Goal: Register for event/course

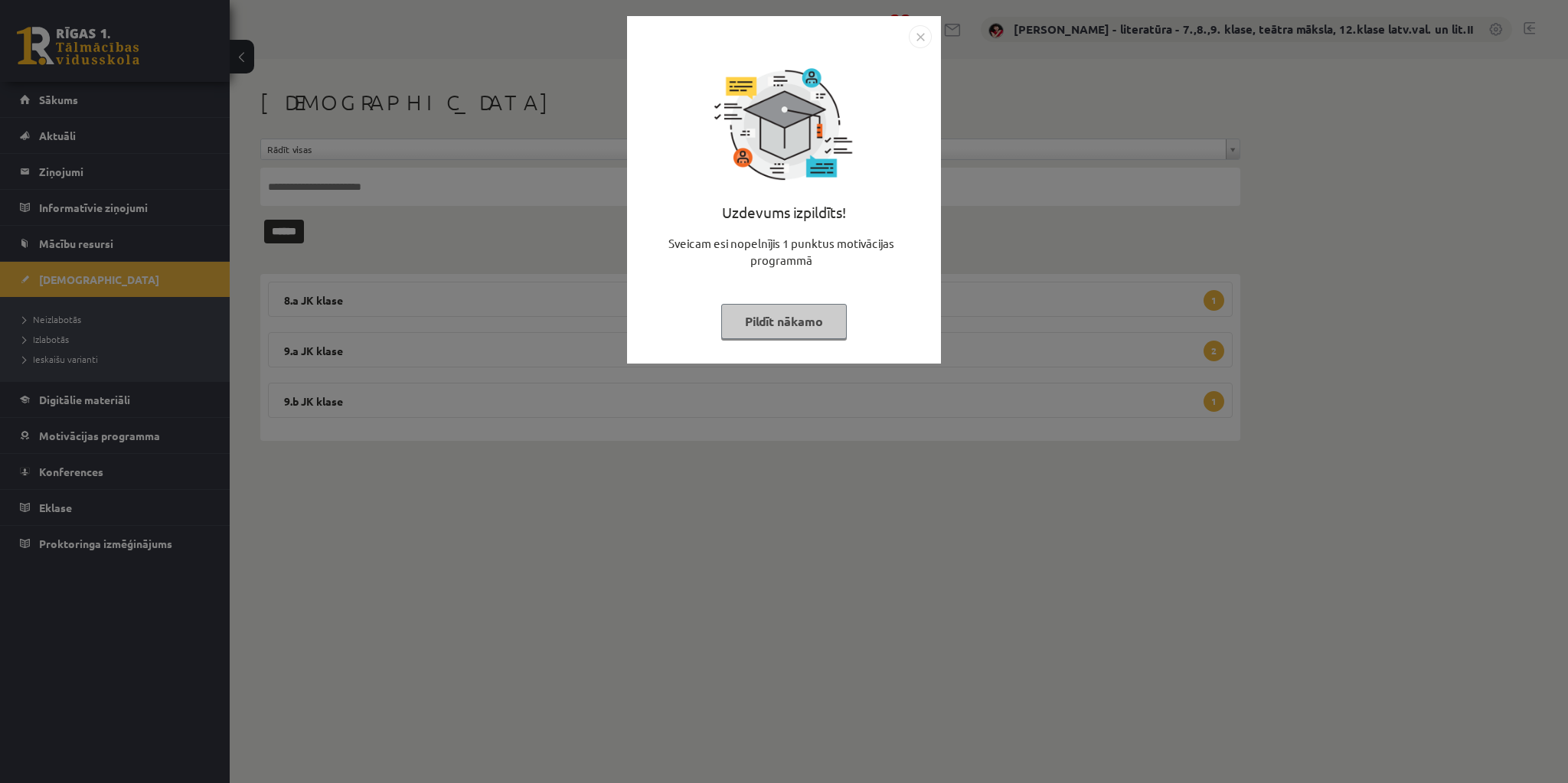
click at [815, 317] on button "Pildīt nākamo" at bounding box center [784, 322] width 125 height 35
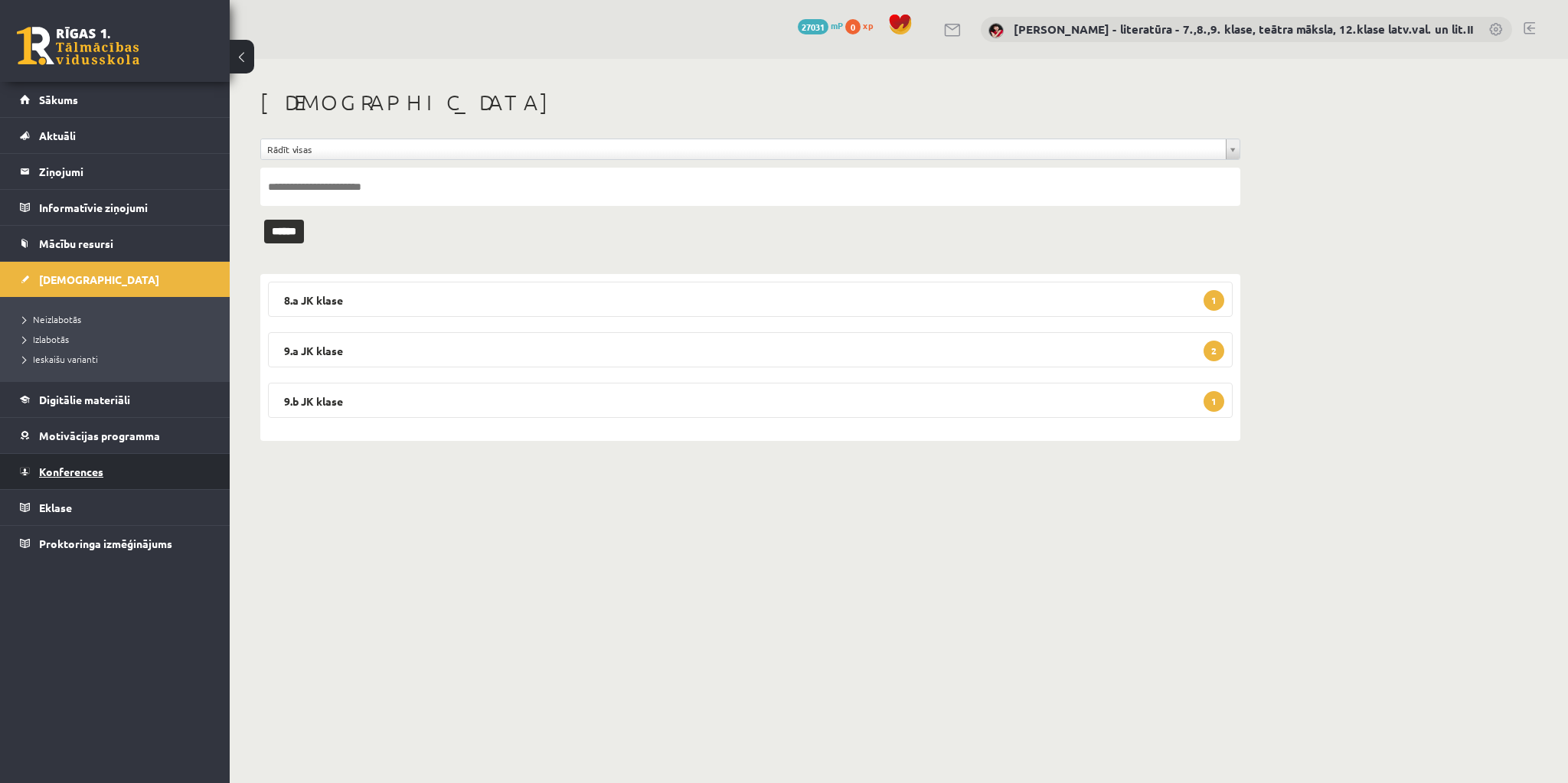
click at [97, 465] on span "Konferences" at bounding box center [71, 471] width 65 height 13
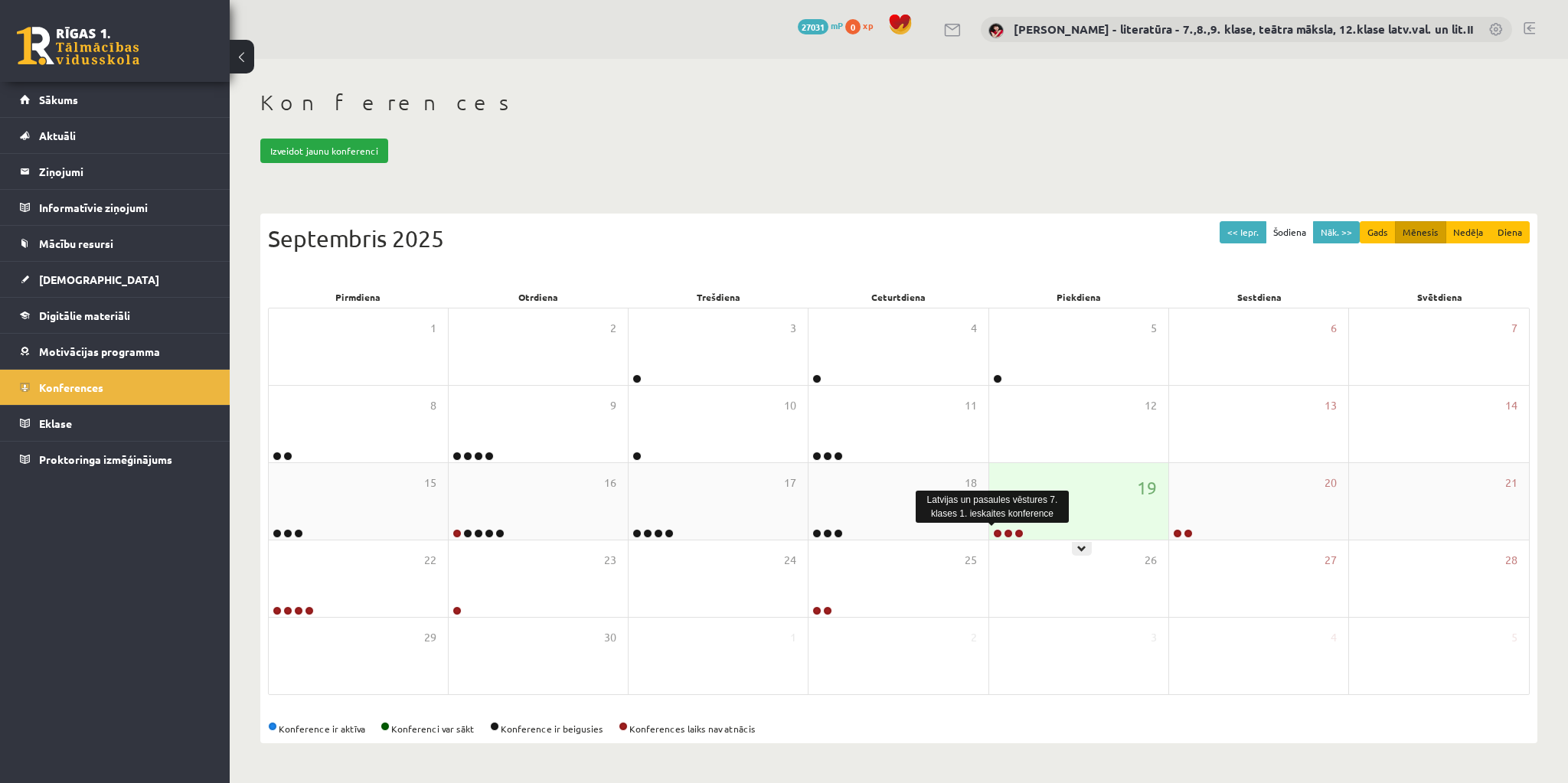
click at [998, 530] on link at bounding box center [997, 533] width 9 height 9
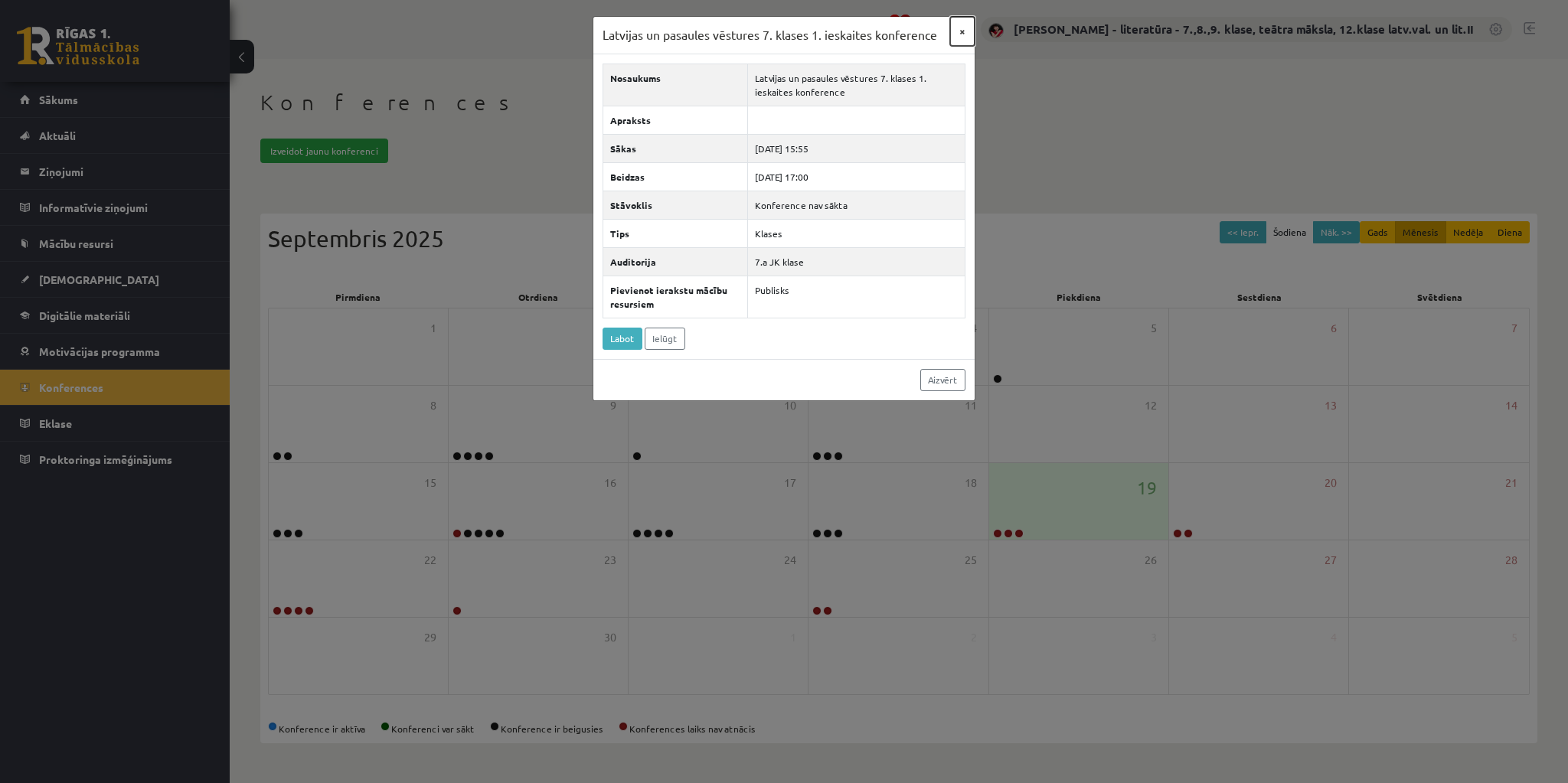
click at [963, 29] on button "×" at bounding box center [962, 31] width 24 height 29
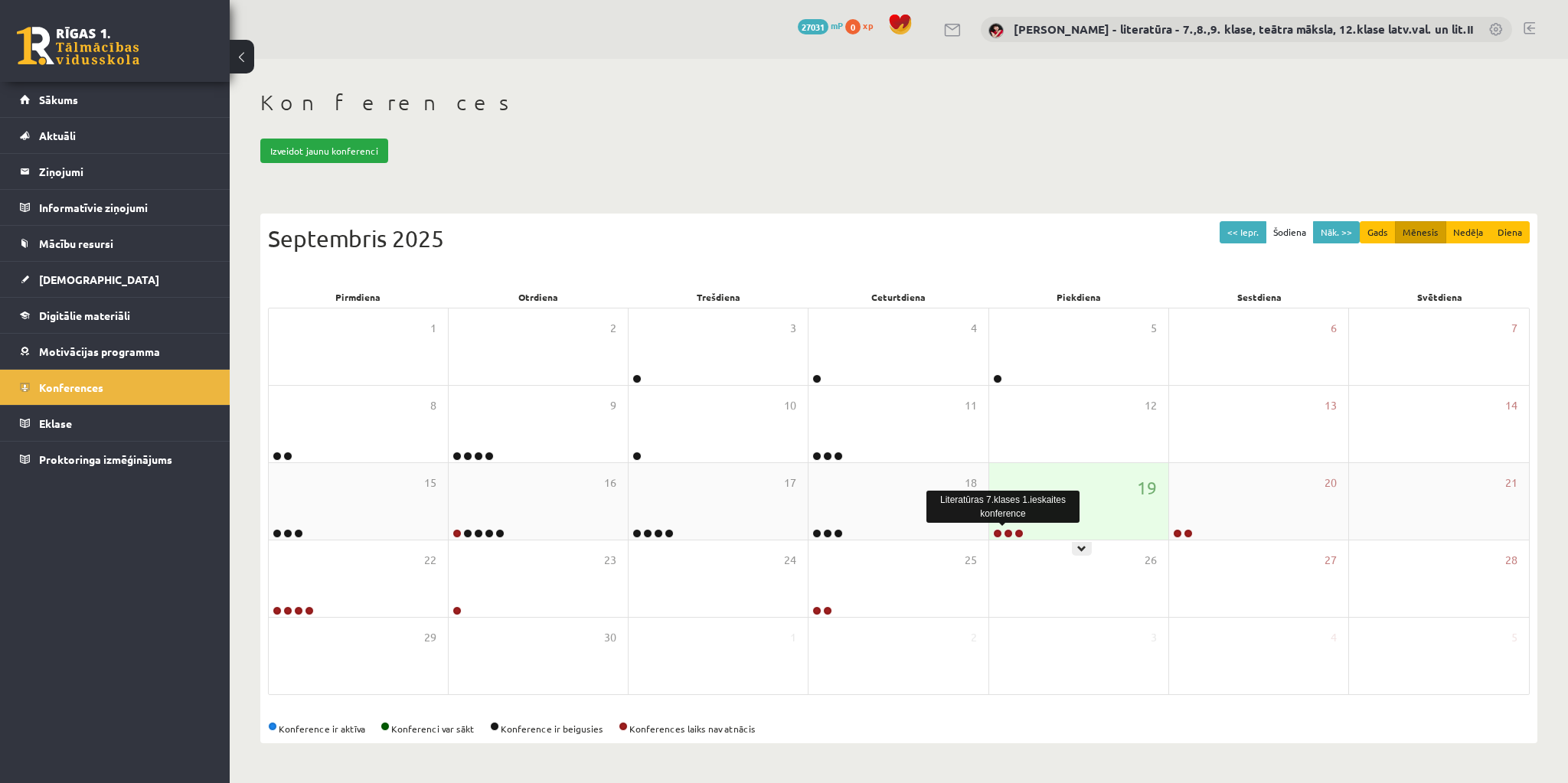
click at [1005, 531] on link at bounding box center [1008, 533] width 9 height 9
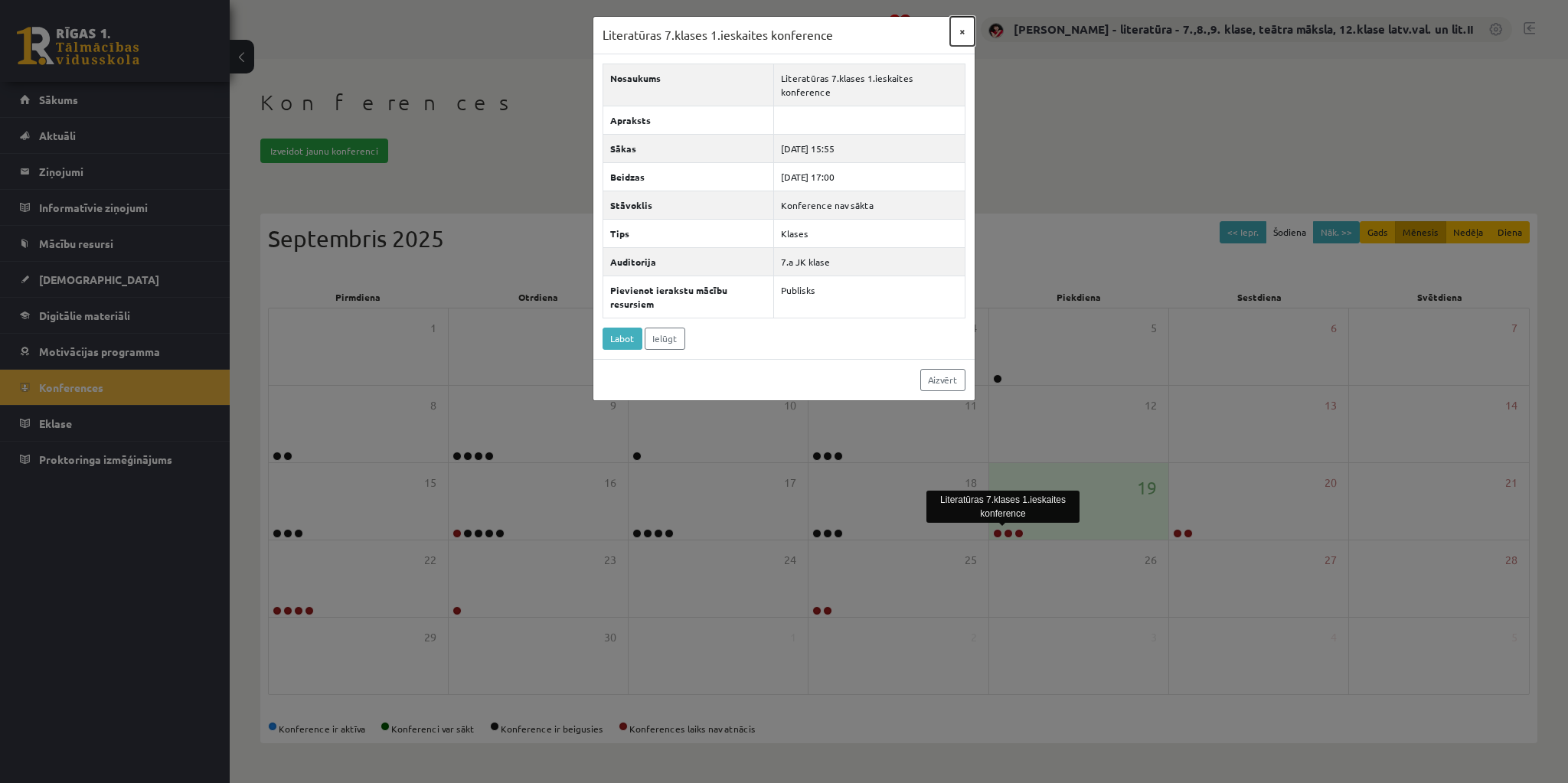
click at [962, 32] on button "×" at bounding box center [962, 31] width 24 height 29
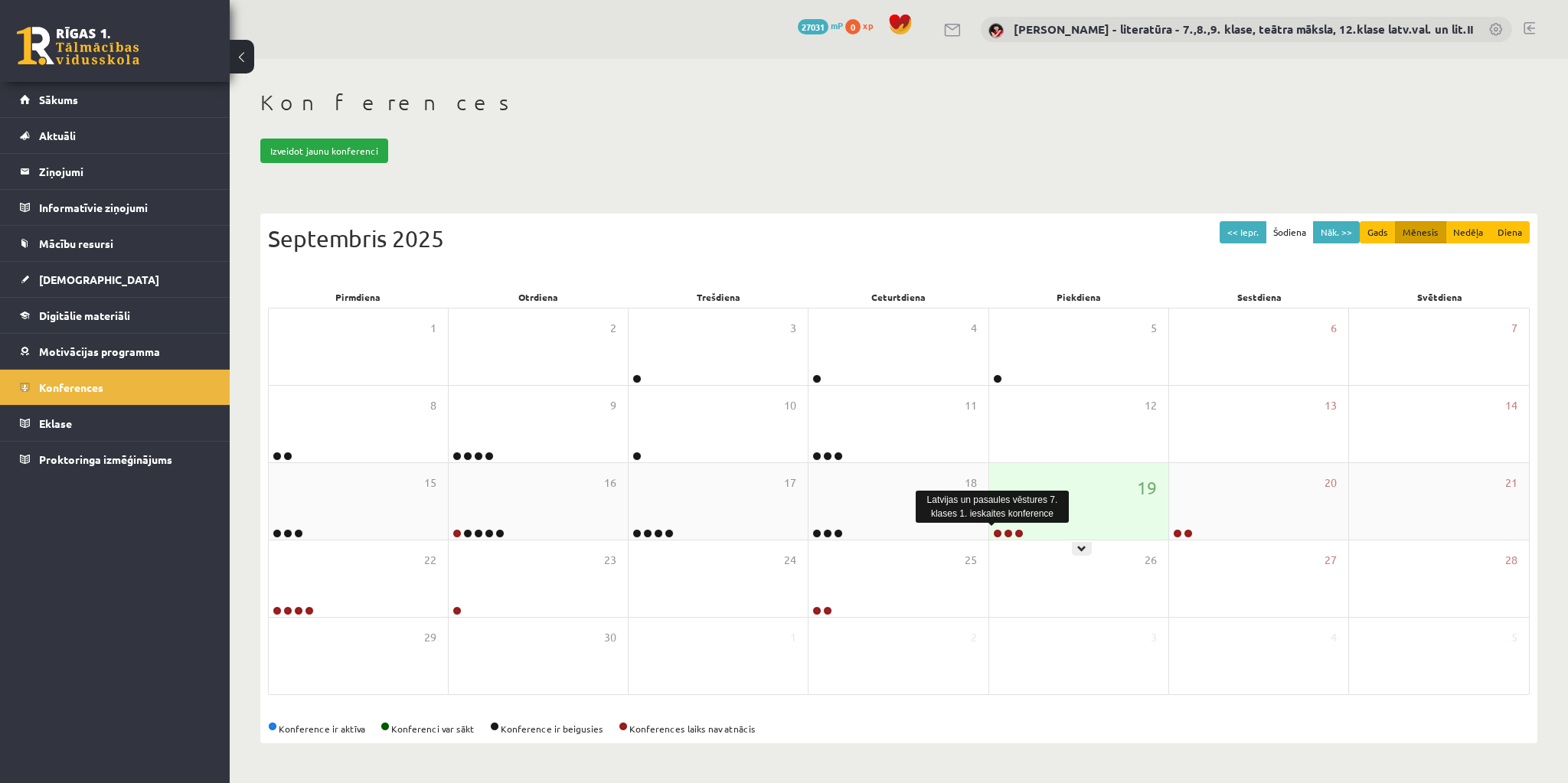
click at [994, 529] on link at bounding box center [997, 533] width 9 height 9
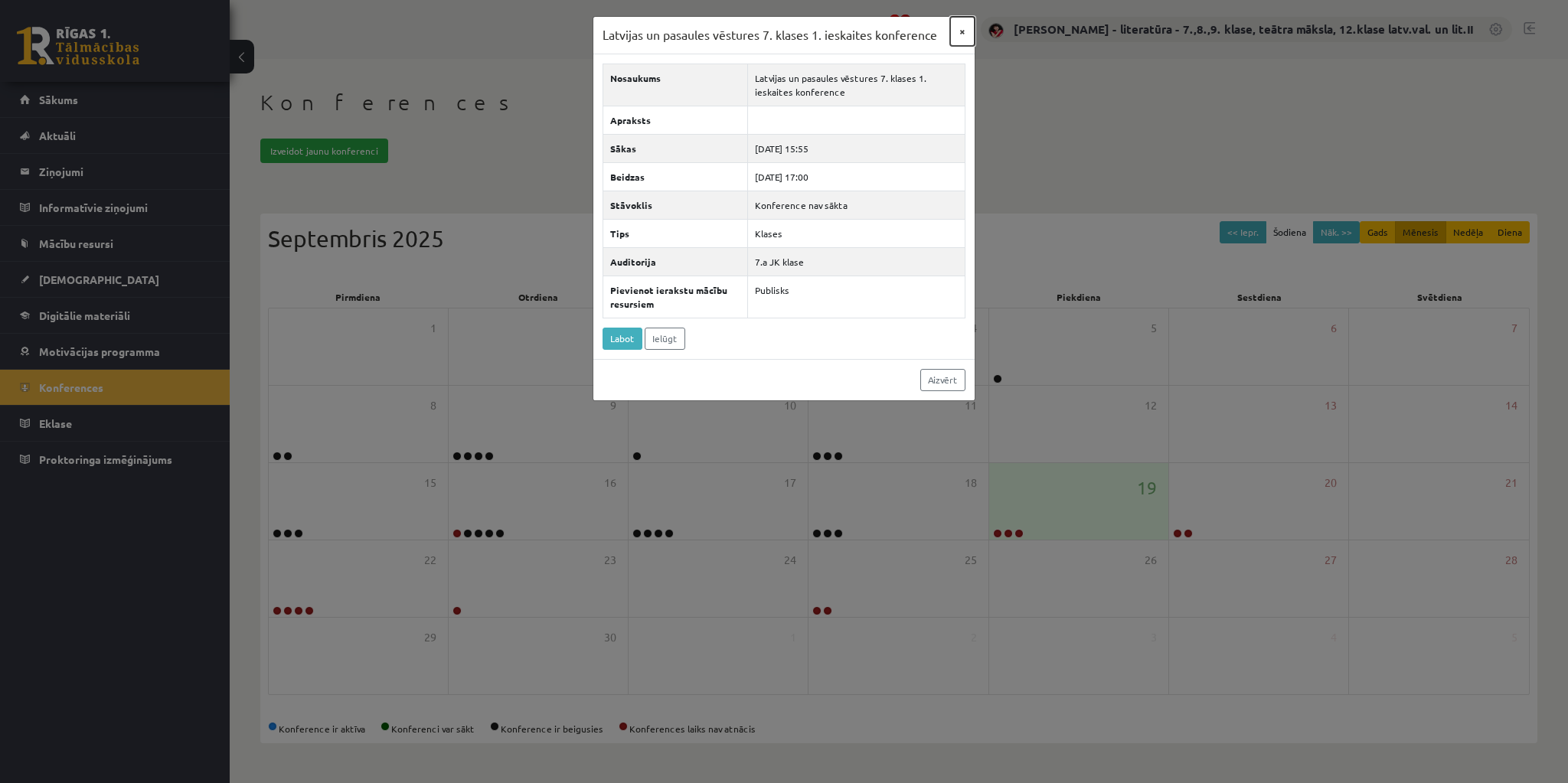
click at [958, 30] on button "×" at bounding box center [962, 31] width 24 height 29
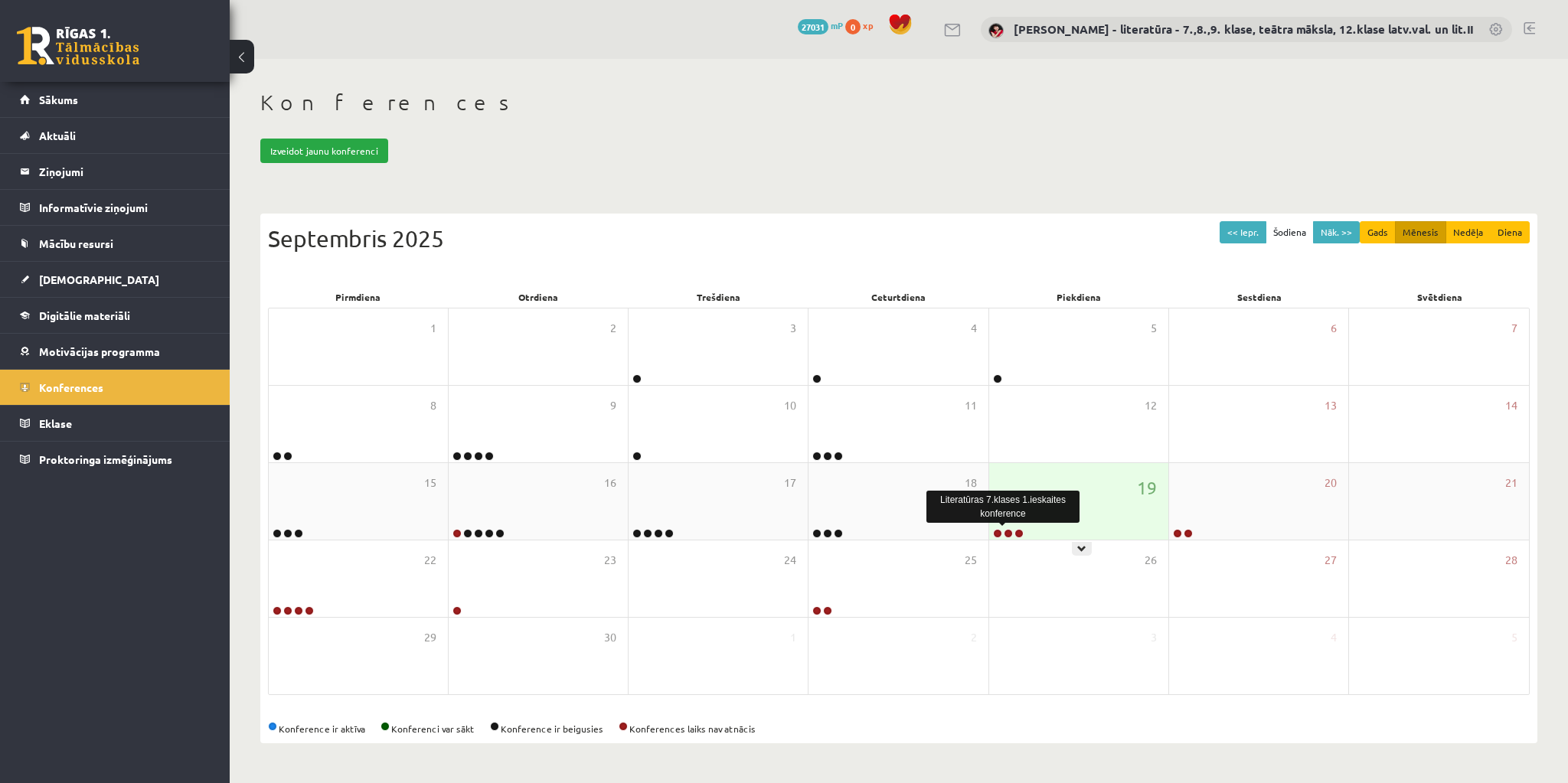
click at [1009, 533] on link at bounding box center [1008, 533] width 9 height 9
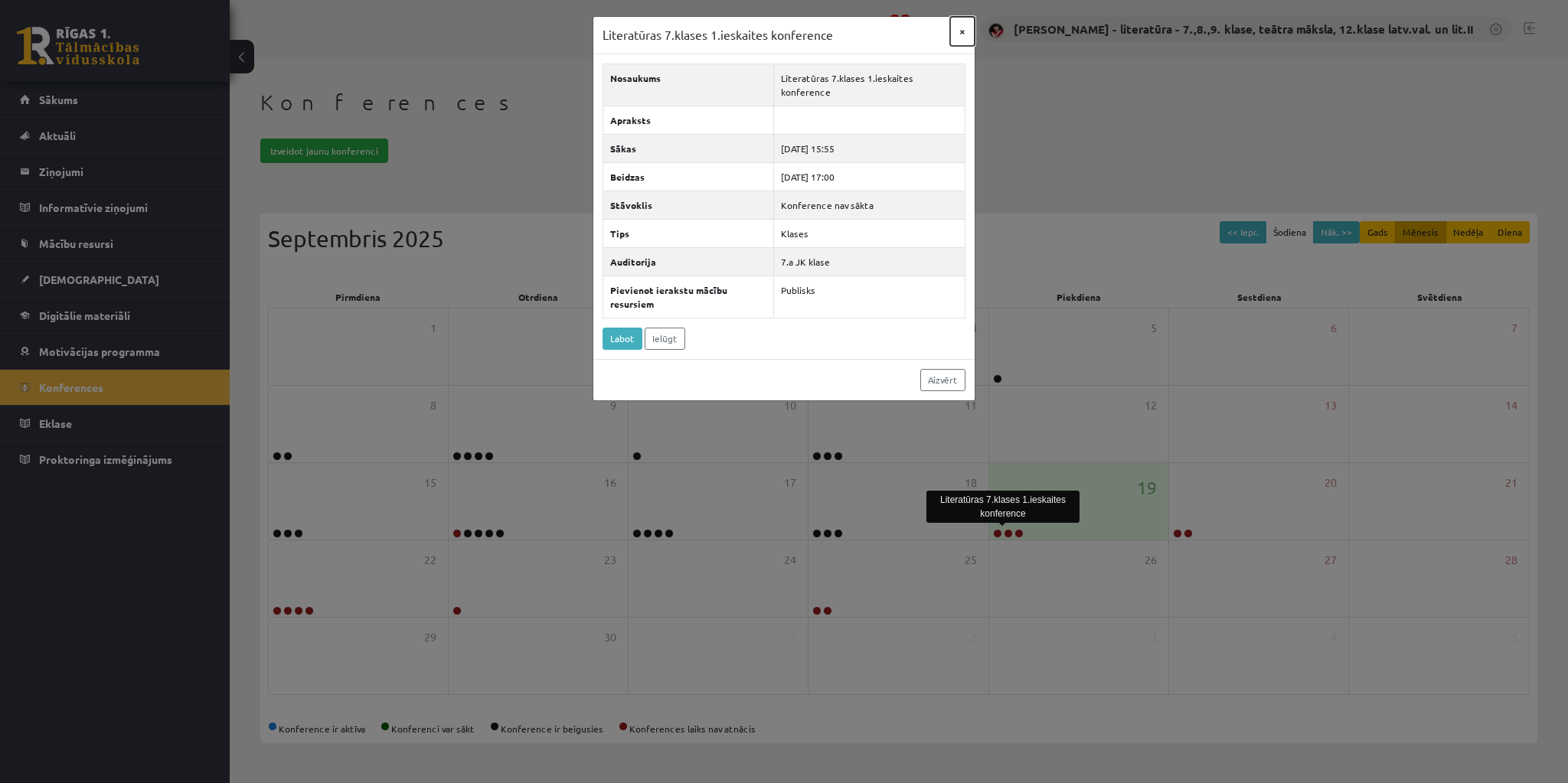
click at [962, 30] on button "×" at bounding box center [962, 31] width 24 height 29
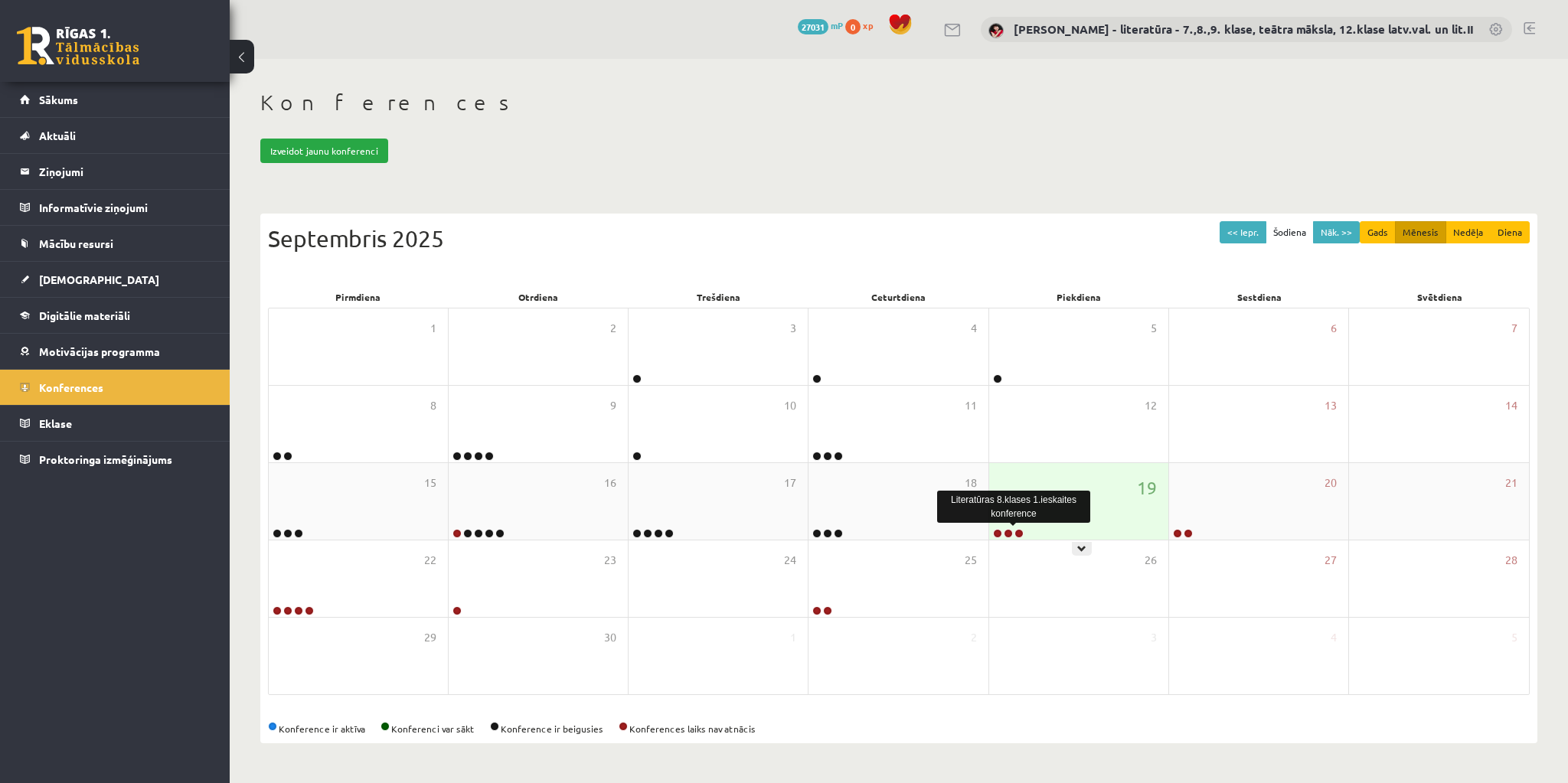
click at [1020, 532] on link at bounding box center [1019, 533] width 9 height 9
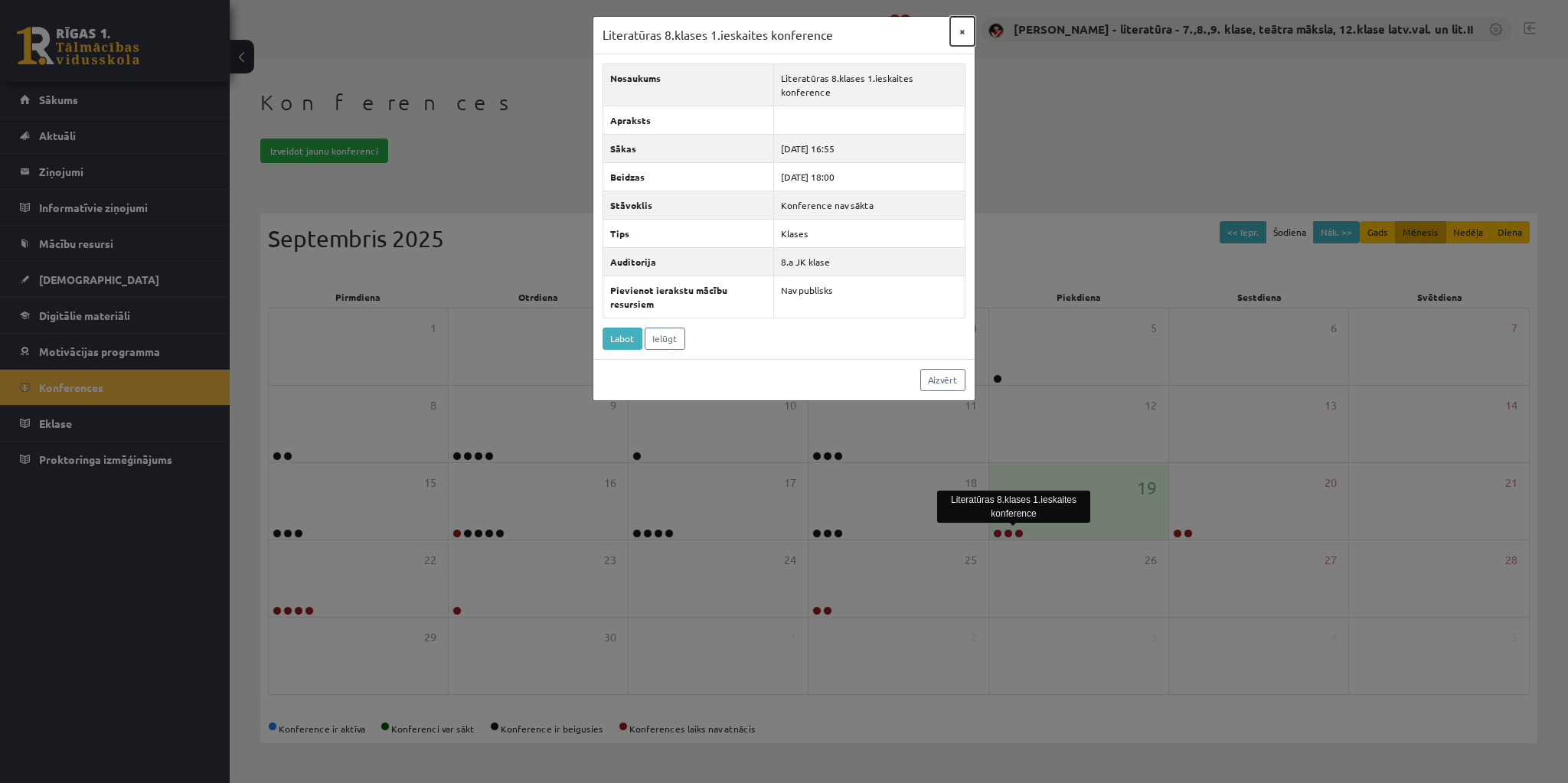
click at [963, 31] on button "×" at bounding box center [962, 31] width 24 height 29
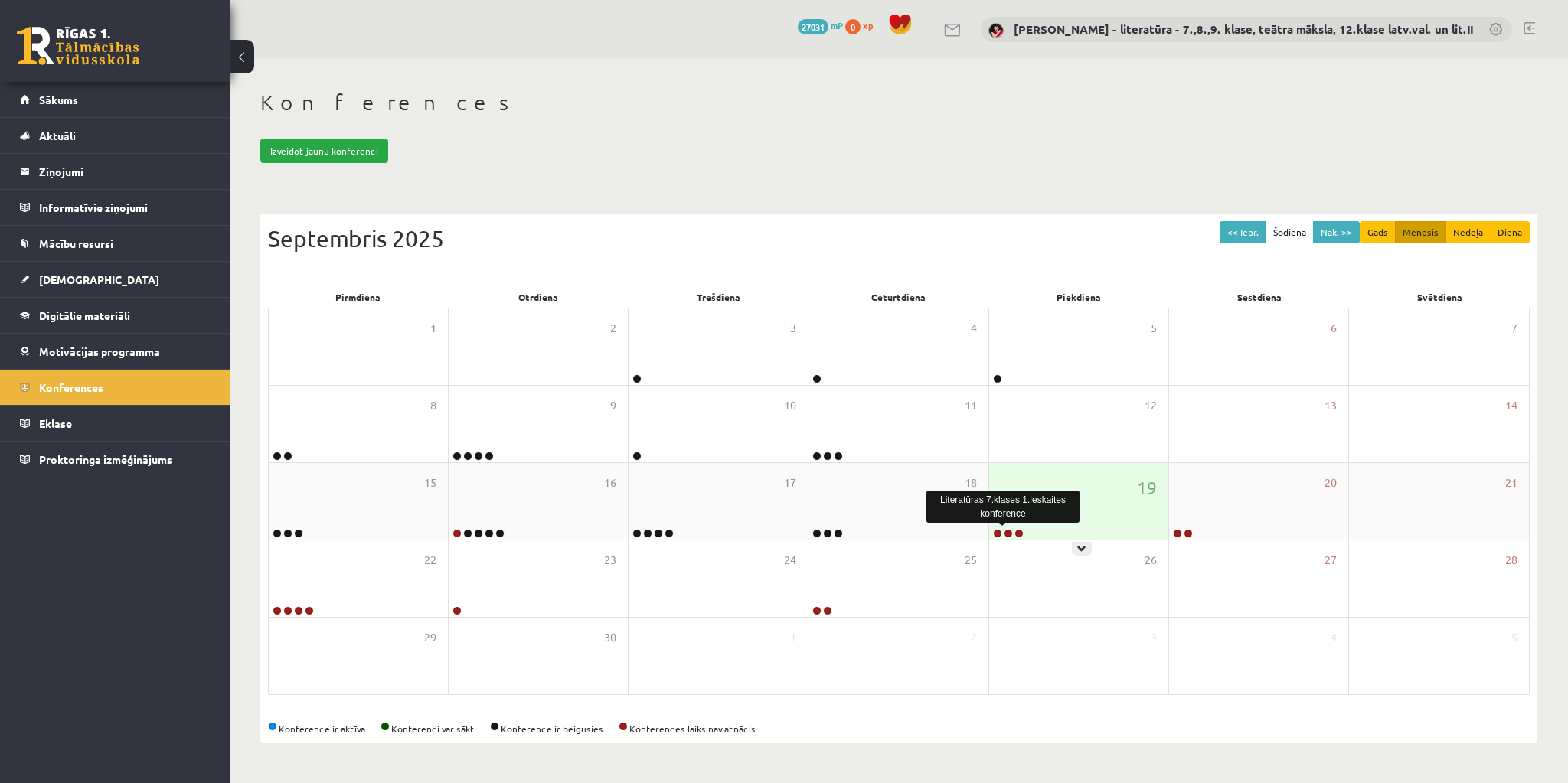
click at [1010, 532] on link at bounding box center [1008, 533] width 9 height 9
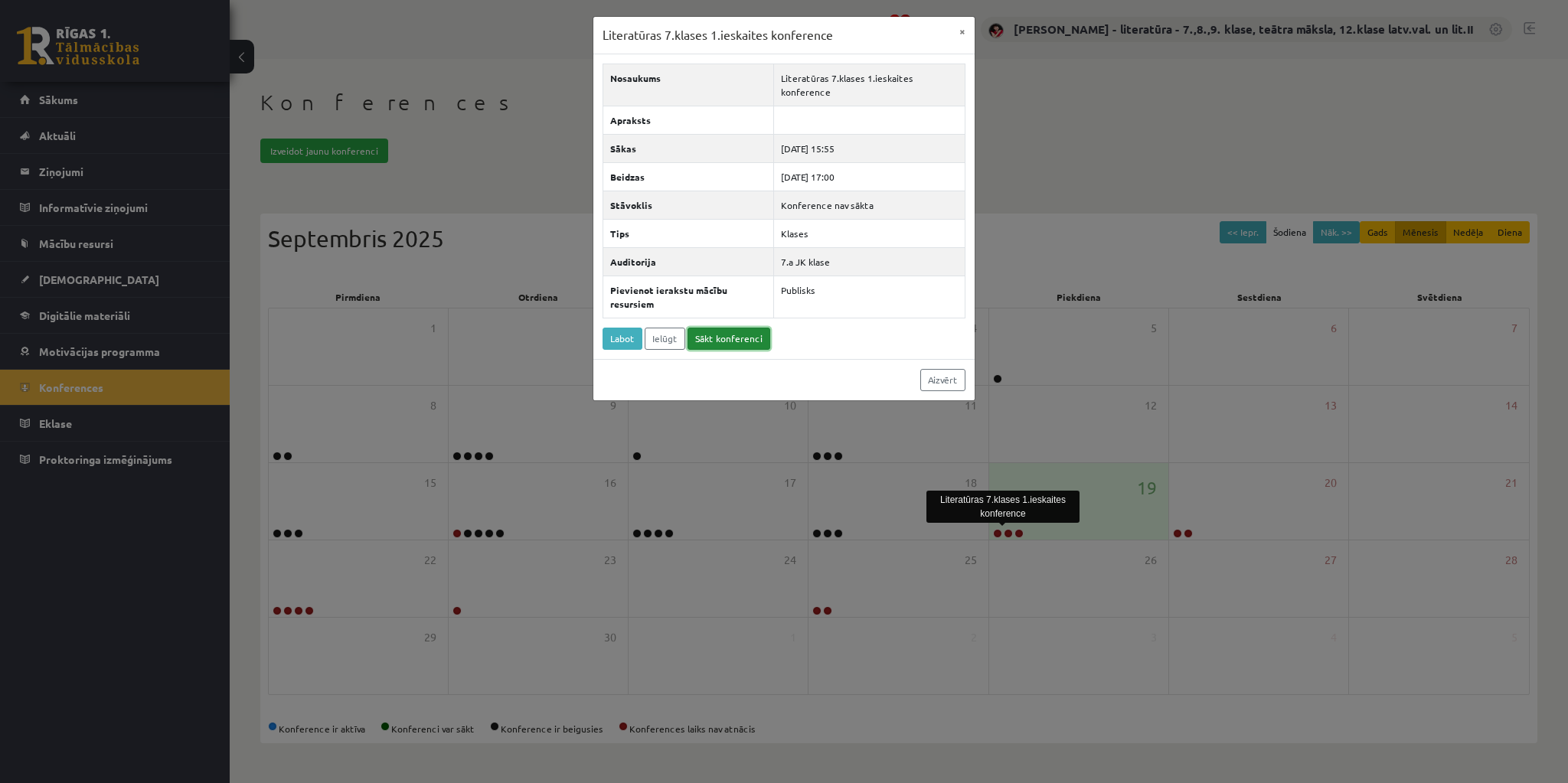
click at [715, 338] on link "Sākt konferenci" at bounding box center [728, 339] width 82 height 22
